Goal: Task Accomplishment & Management: Use online tool/utility

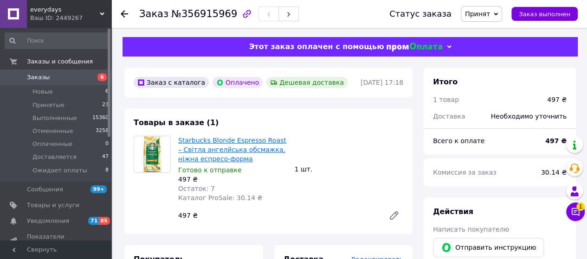
click at [203, 151] on link "Starbucks Blonde Espresso Roast – Cвітла ангелйська обсмажка, ніжна еспресо-фо…" at bounding box center [232, 150] width 108 height 26
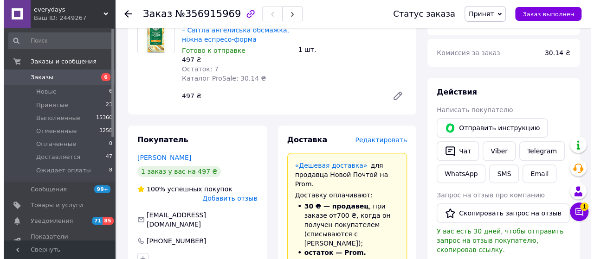
scroll to position [139, 0]
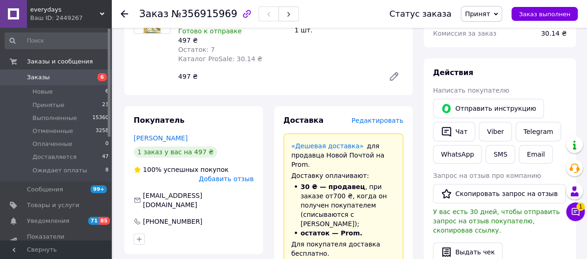
click at [382, 119] on span "Редактировать" at bounding box center [377, 120] width 52 height 7
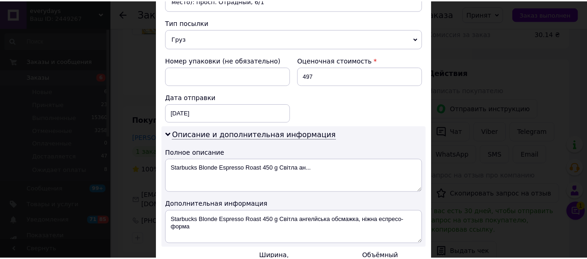
scroll to position [456, 0]
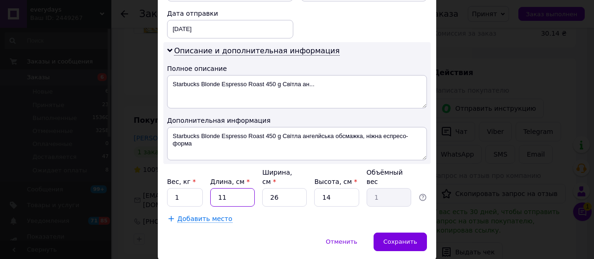
click at [235, 188] on input "11" at bounding box center [232, 197] width 45 height 19
click at [287, 188] on input "26" at bounding box center [284, 197] width 45 height 19
click at [227, 188] on input "11" at bounding box center [232, 197] width 45 height 19
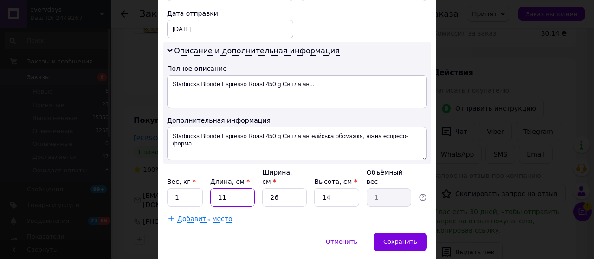
click at [227, 188] on input "11" at bounding box center [232, 197] width 45 height 19
type input "2"
type input "0.18"
type input "24"
type input "2.18"
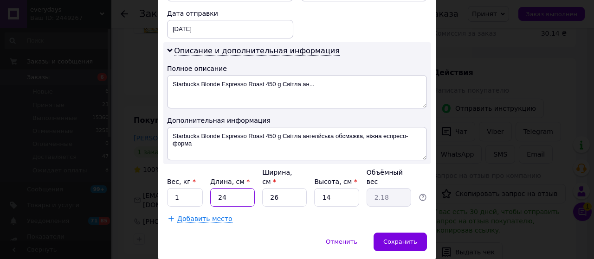
type input "24"
click at [286, 188] on input "26" at bounding box center [284, 197] width 45 height 19
type input "1"
type input "0.1"
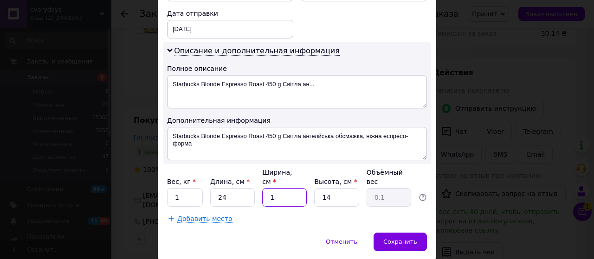
type input "17"
type input "1.43"
type input "17"
click at [348, 188] on input "14" at bounding box center [336, 197] width 45 height 19
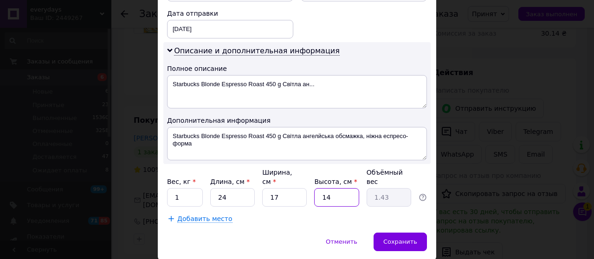
type input "1"
type input "0.1"
type input "10"
type input "1.02"
type input "10"
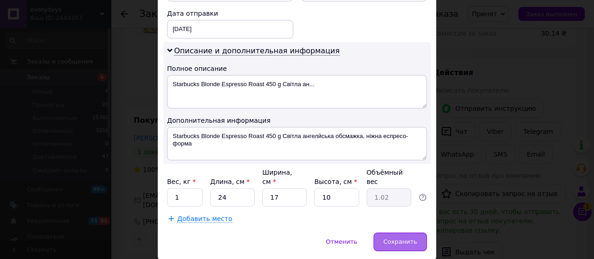
click at [399, 239] on span "Сохранить" at bounding box center [400, 242] width 34 height 7
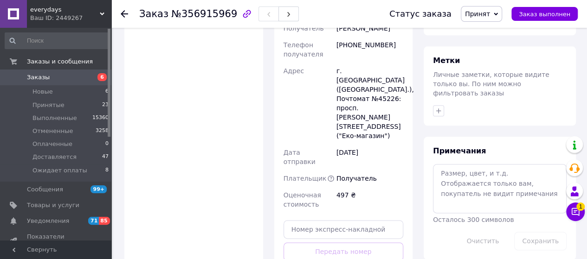
scroll to position [511, 0]
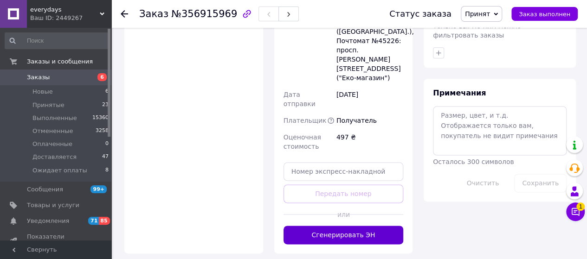
click at [334, 226] on button "Сгенерировать ЭН" at bounding box center [344, 235] width 120 height 19
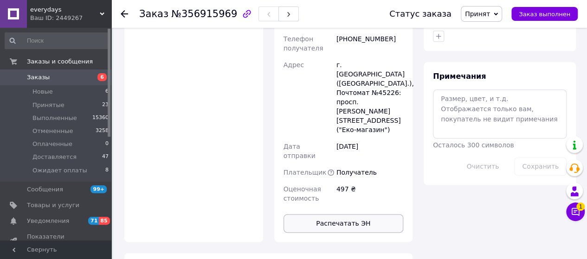
click at [336, 214] on button "Распечатать ЭН" at bounding box center [344, 223] width 120 height 19
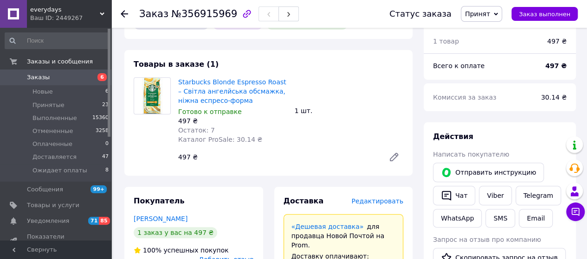
scroll to position [46, 0]
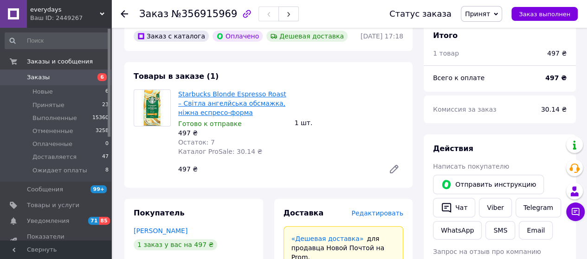
click at [226, 102] on link "Starbucks Blonde Espresso Roast – Cвітла ангелйська обсмажка, ніжна еспресо-фо…" at bounding box center [232, 104] width 108 height 26
